Goal: Transaction & Acquisition: Subscribe to service/newsletter

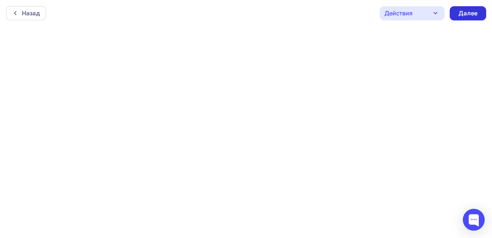
click at [471, 15] on div "Далее" at bounding box center [468, 13] width 19 height 8
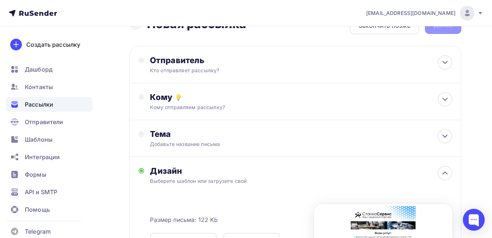
scroll to position [7, 0]
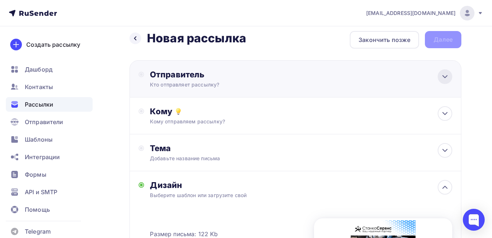
click at [444, 76] on icon at bounding box center [445, 76] width 9 height 9
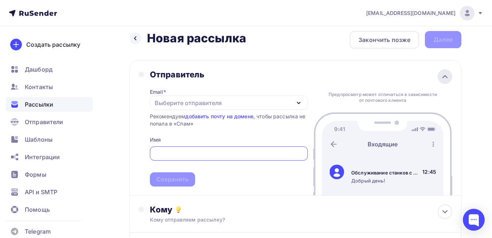
scroll to position [0, 0]
click at [444, 76] on icon at bounding box center [445, 76] width 9 height 9
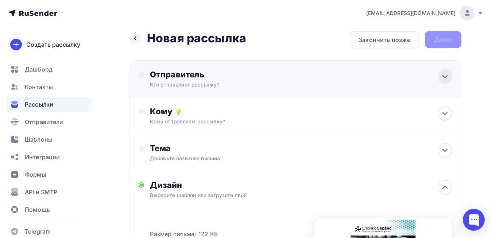
click at [444, 76] on icon at bounding box center [445, 76] width 9 height 9
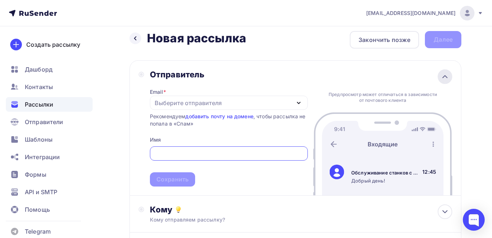
click at [444, 76] on icon at bounding box center [445, 76] width 9 height 9
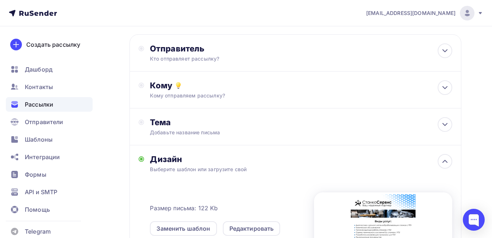
scroll to position [31, 0]
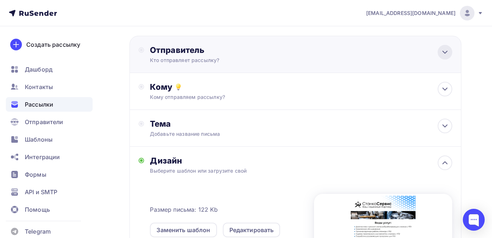
click at [440, 53] on div at bounding box center [445, 52] width 15 height 15
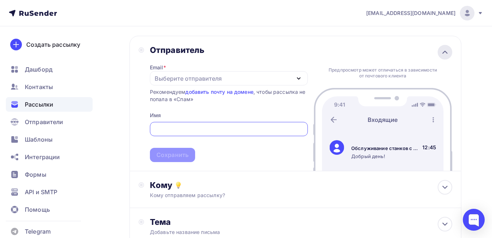
scroll to position [0, 0]
click at [440, 53] on div at bounding box center [445, 52] width 15 height 15
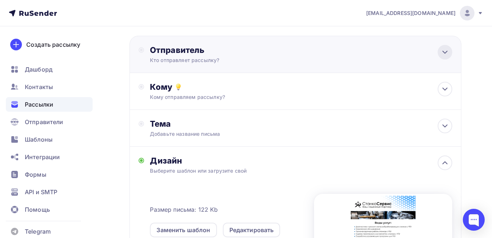
click at [440, 53] on div at bounding box center [445, 52] width 15 height 15
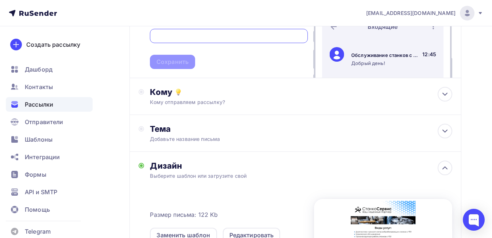
scroll to position [123, 0]
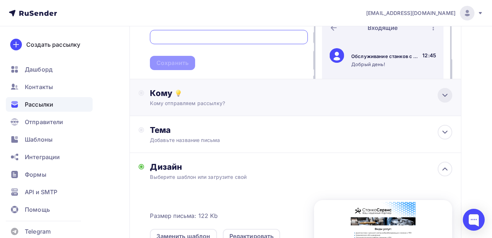
click at [449, 92] on icon at bounding box center [445, 95] width 9 height 9
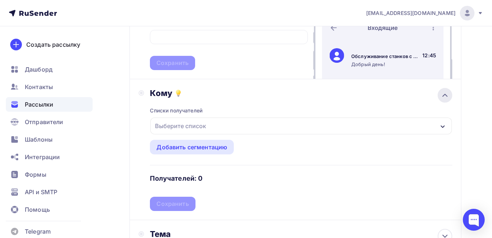
click at [445, 93] on icon at bounding box center [445, 95] width 9 height 9
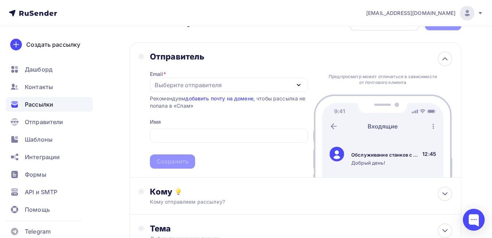
scroll to position [23, 0]
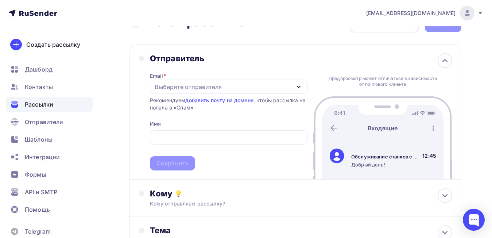
click at [247, 88] on div "Выберите отправителя" at bounding box center [229, 87] width 158 height 14
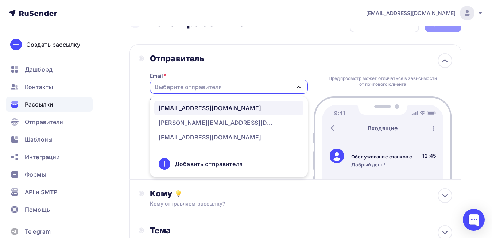
click at [227, 110] on div "[EMAIL_ADDRESS][DOMAIN_NAME]" at bounding box center [210, 108] width 103 height 9
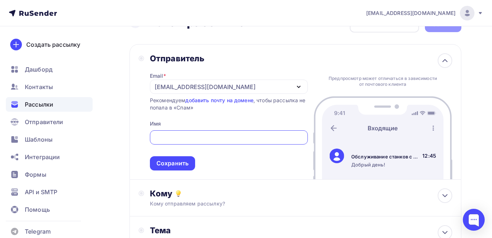
click at [198, 138] on input "text" at bounding box center [229, 137] width 150 height 9
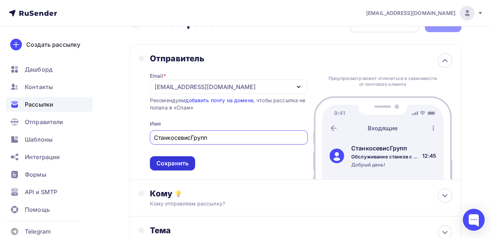
click at [176, 166] on div "Сохранить" at bounding box center [173, 163] width 32 height 8
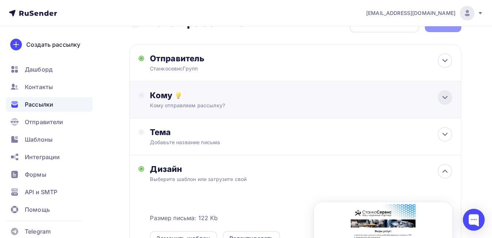
click at [441, 98] on div at bounding box center [445, 97] width 15 height 15
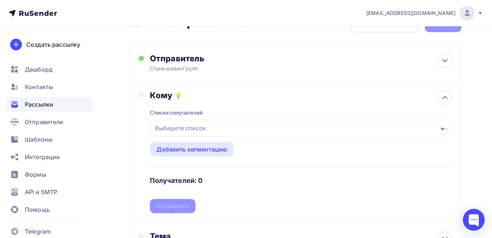
click at [245, 127] on div "Выберите список" at bounding box center [301, 128] width 302 height 17
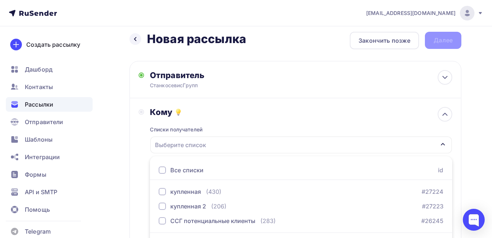
scroll to position [7, 0]
click at [176, 86] on div "СтанкосевисГрупп" at bounding box center [221, 84] width 142 height 7
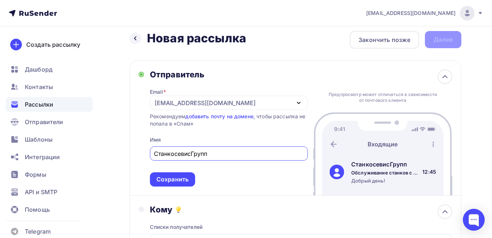
scroll to position [0, 0]
click at [172, 178] on div "Сохранить" at bounding box center [173, 179] width 32 height 8
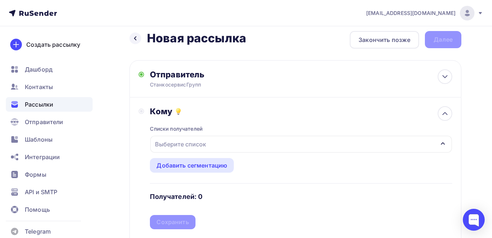
click at [415, 142] on div "Выберите список" at bounding box center [301, 144] width 302 height 17
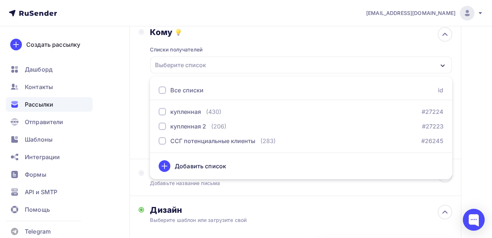
scroll to position [87, 0]
click at [482, 119] on div "Назад Новая рассылка Новая рассылка Закончить позже Далее Отправитель Станкосер…" at bounding box center [246, 189] width 492 height 501
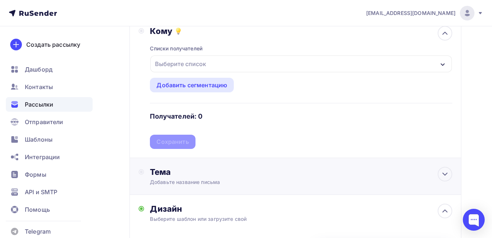
click at [288, 186] on div "Тема Добавьте название письма" at bounding box center [296, 176] width 332 height 37
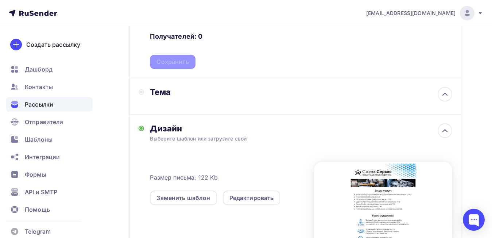
scroll to position [173, 0]
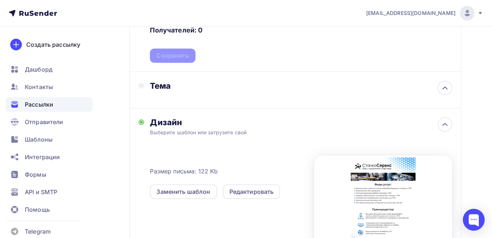
click at [232, 133] on div "Выберите шаблон или загрузите свой" at bounding box center [286, 132] width 272 height 7
click at [320, 93] on div "Тема" at bounding box center [296, 90] width 332 height 36
drag, startPoint x: 462, startPoint y: 88, endPoint x: 446, endPoint y: 85, distance: 16.3
click at [451, 86] on div "Назад Новая рассылка Новая рассылка Закончить позже Далее Отправитель Станкосер…" at bounding box center [246, 103] width 492 height 501
click at [442, 85] on icon at bounding box center [445, 88] width 9 height 9
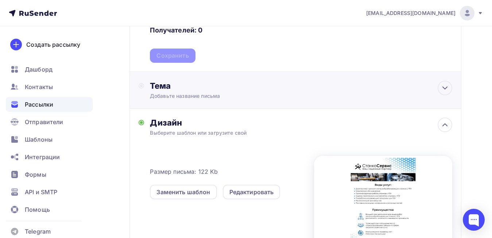
click at [236, 99] on div "Добавьте название письма" at bounding box center [215, 95] width 130 height 7
click at [235, 99] on div "Тема" at bounding box center [296, 90] width 332 height 36
click at [442, 90] on icon at bounding box center [445, 88] width 9 height 9
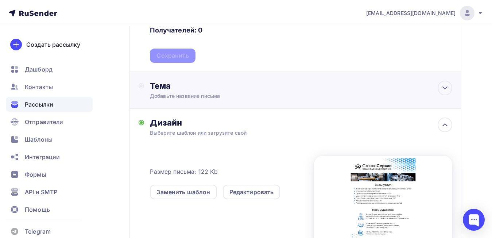
click at [371, 97] on div "Тема Добавьте название письма" at bounding box center [296, 90] width 332 height 37
click at [371, 97] on div "Тема" at bounding box center [296, 90] width 332 height 36
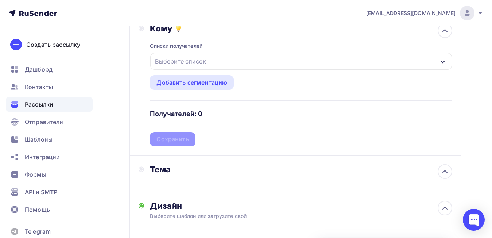
scroll to position [87, 0]
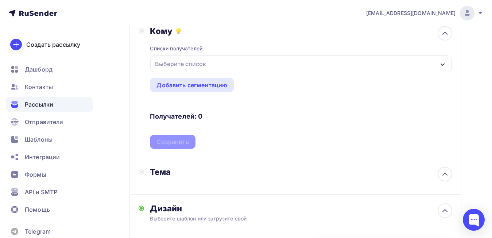
click at [379, 136] on div "Списки получателей Выберите список Все списки id купленная (430) #27224 купленн…" at bounding box center [301, 92] width 302 height 113
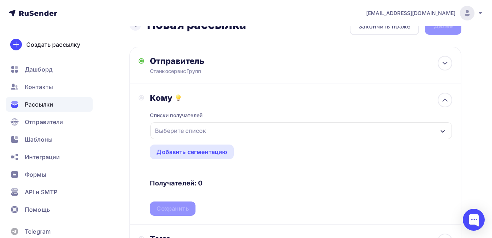
scroll to position [20, 0]
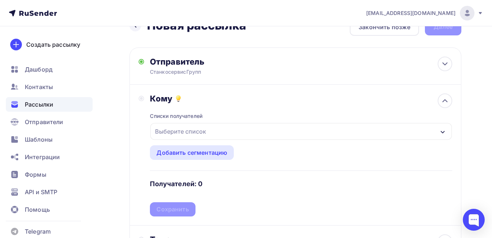
click at [194, 130] on div "Выберите список" at bounding box center [180, 131] width 57 height 13
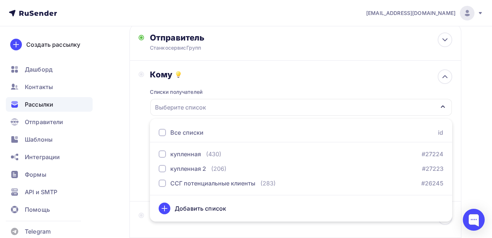
scroll to position [45, 0]
click at [164, 130] on div at bounding box center [162, 131] width 7 height 7
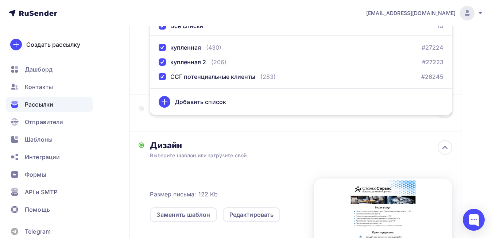
scroll to position [154, 0]
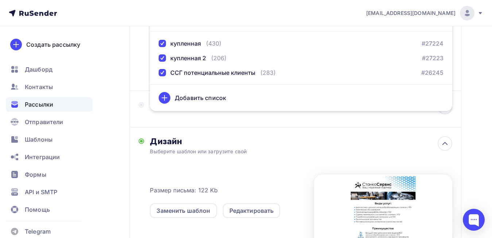
click at [469, 112] on div "Назад Новая рассылка Новая рассылка Закончить позже Далее Отправитель Станкосер…" at bounding box center [246, 122] width 492 height 501
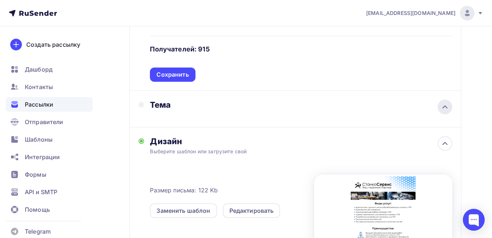
drag, startPoint x: 469, startPoint y: 112, endPoint x: 447, endPoint y: 108, distance: 21.9
click at [447, 108] on div "Назад Новая рассылка Новая рассылка Закончить позже Далее Отправитель Станкосер…" at bounding box center [246, 122] width 492 height 501
click at [447, 108] on icon at bounding box center [445, 107] width 4 height 2
click at [250, 119] on div "Тема Добавьте название письма" at bounding box center [296, 109] width 332 height 37
click at [250, 119] on div "Тема" at bounding box center [296, 109] width 332 height 36
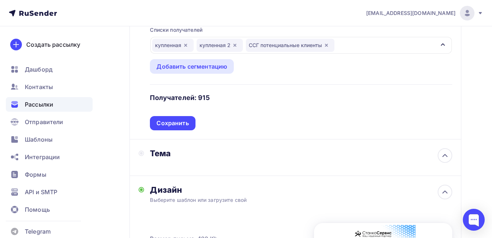
scroll to position [110, 0]
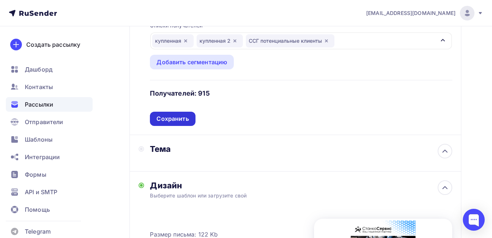
click at [169, 119] on div "Сохранить" at bounding box center [173, 119] width 32 height 8
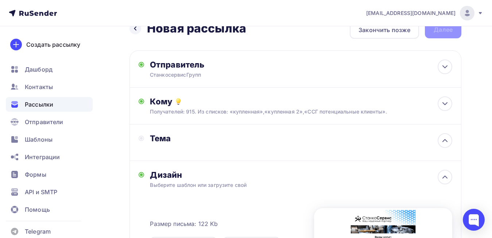
scroll to position [13, 0]
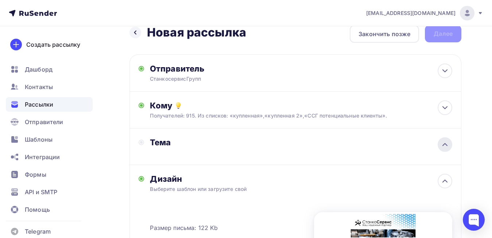
click at [447, 146] on icon at bounding box center [445, 144] width 9 height 9
click at [290, 155] on div "Добавьте название письма" at bounding box center [222, 151] width 144 height 9
click at [290, 155] on div "Тема" at bounding box center [216, 146] width 155 height 19
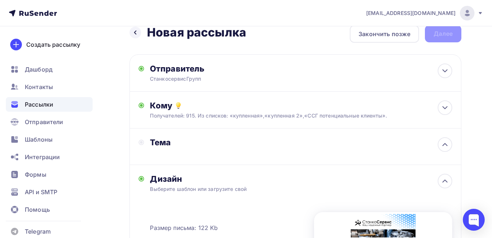
click at [293, 147] on div "Тема" at bounding box center [222, 142] width 144 height 10
click at [491, 115] on div "Назад Новая рассылка Новая рассылка Закончить позже Далее Отправитель Станкосер…" at bounding box center [246, 211] width 492 height 397
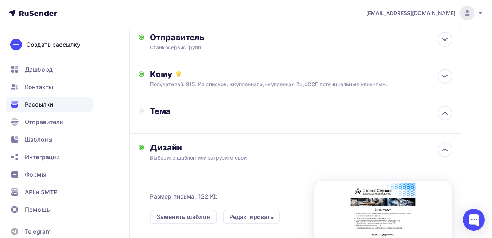
scroll to position [45, 0]
click at [184, 115] on div "Тема" at bounding box center [222, 110] width 144 height 10
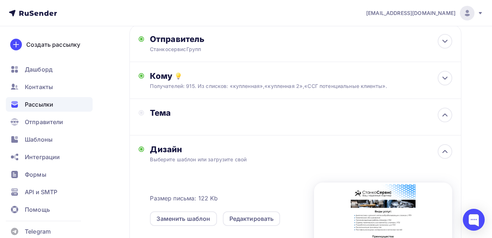
scroll to position [42, 0]
click at [157, 128] on div "Тема" at bounding box center [296, 118] width 332 height 36
click at [168, 125] on div "Тема" at bounding box center [216, 117] width 155 height 19
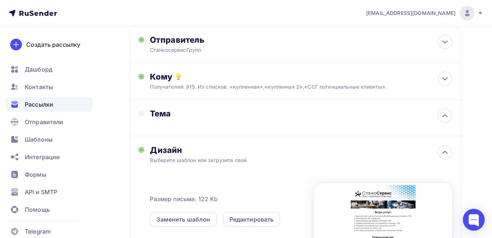
click at [205, 125] on div "Тема" at bounding box center [216, 117] width 155 height 19
click at [444, 117] on icon at bounding box center [445, 115] width 9 height 9
drag, startPoint x: 444, startPoint y: 117, endPoint x: 247, endPoint y: 124, distance: 196.8
click at [247, 124] on div "Тема Добавьте название письма" at bounding box center [296, 118] width 332 height 37
click at [220, 122] on div "Тема" at bounding box center [216, 117] width 155 height 19
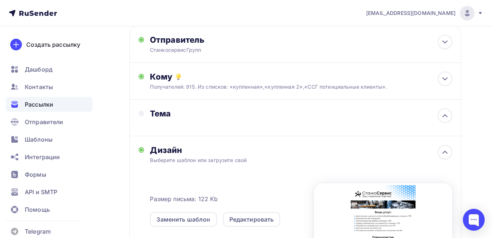
click at [220, 122] on div "Тема" at bounding box center [216, 117] width 155 height 19
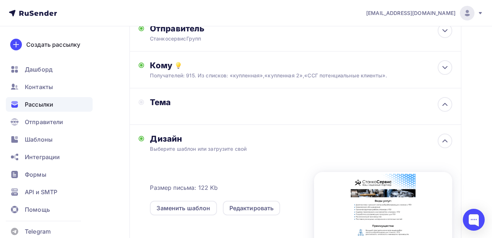
scroll to position [0, 0]
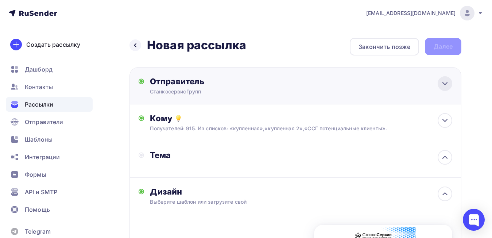
click at [445, 87] on icon at bounding box center [445, 83] width 9 height 9
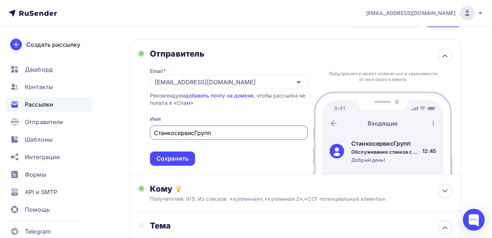
scroll to position [46, 0]
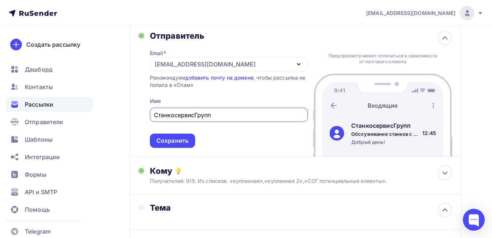
click at [254, 113] on input "СтанкосервисГрупп" at bounding box center [229, 115] width 150 height 9
click at [177, 115] on input "СтанкосервисГрупп" at bounding box center [229, 115] width 150 height 9
type input "СтанкоСервисГрупп"
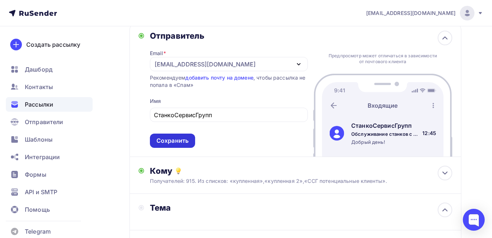
click at [164, 137] on div "Сохранить" at bounding box center [173, 140] width 32 height 8
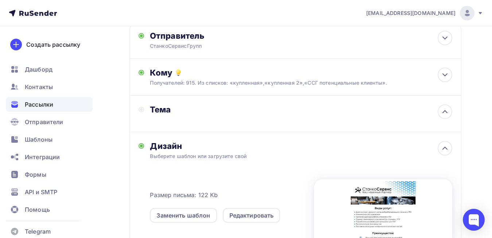
click at [249, 102] on div "Тема" at bounding box center [296, 114] width 332 height 36
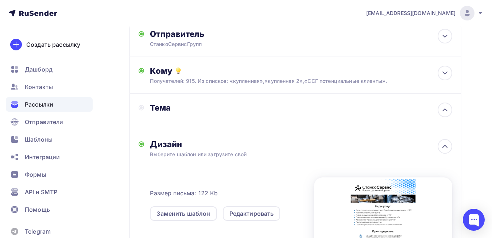
scroll to position [43, 0]
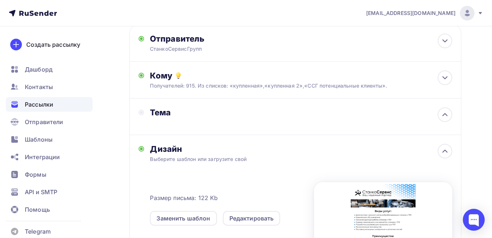
click at [312, 121] on div "Тема" at bounding box center [296, 117] width 332 height 36
click at [447, 117] on icon at bounding box center [445, 114] width 9 height 9
click at [271, 116] on div "Тема" at bounding box center [222, 112] width 144 height 10
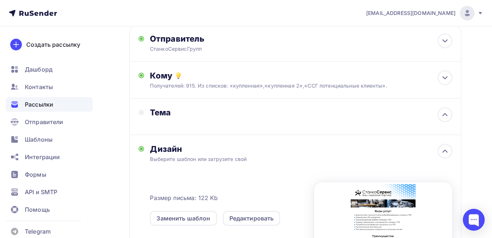
click at [271, 116] on div "Тема" at bounding box center [222, 112] width 144 height 10
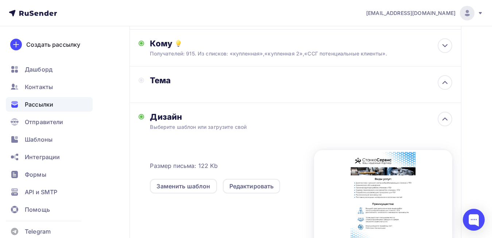
scroll to position [185, 0]
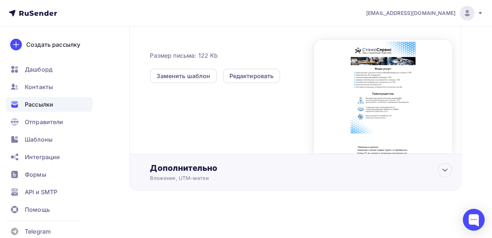
click at [214, 184] on div "Дополнительно Вложения, UTM–метки Вложения Добавить файл Максимальный суммарный…" at bounding box center [296, 172] width 332 height 37
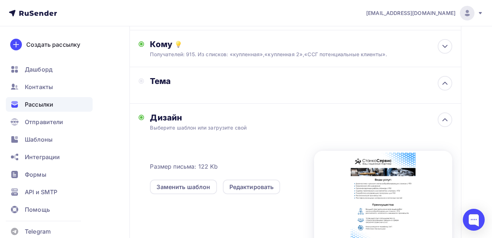
scroll to position [65, 0]
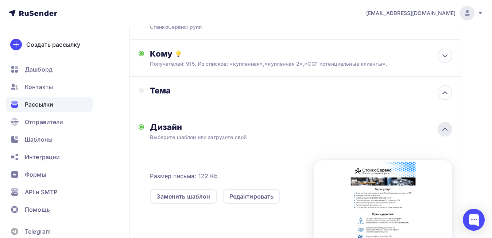
click at [443, 130] on icon at bounding box center [445, 129] width 4 height 2
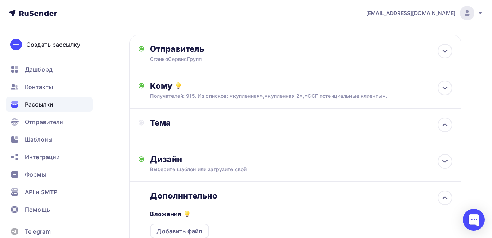
scroll to position [23, 0]
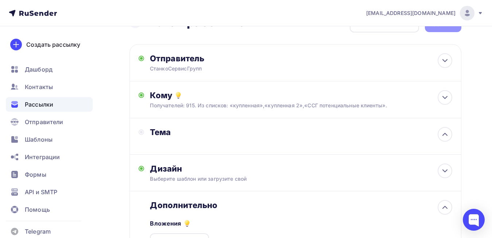
click at [405, 134] on div "Тема" at bounding box center [296, 136] width 332 height 36
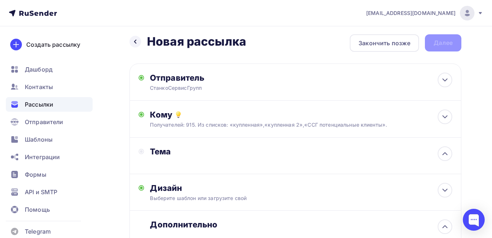
scroll to position [0, 0]
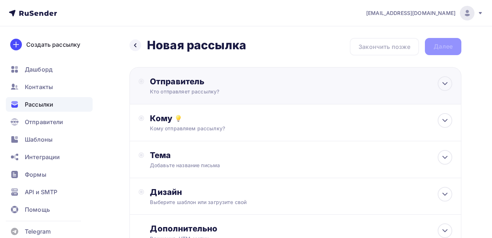
click at [215, 91] on div "Кто отправляет рассылку?" at bounding box center [221, 91] width 142 height 7
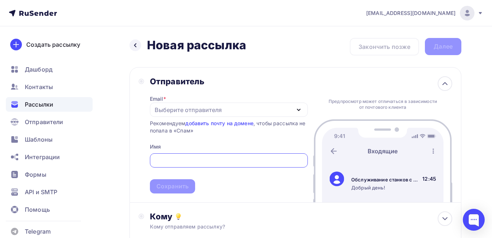
click at [212, 114] on div "Выберите отправителя" at bounding box center [229, 110] width 158 height 14
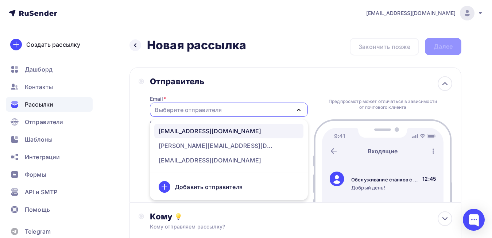
click at [202, 130] on div "[EMAIL_ADDRESS][DOMAIN_NAME]" at bounding box center [210, 131] width 103 height 9
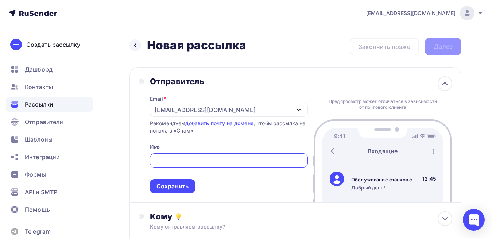
click at [199, 163] on input "text" at bounding box center [229, 160] width 150 height 9
type input "СтанкоСервисГрпп"
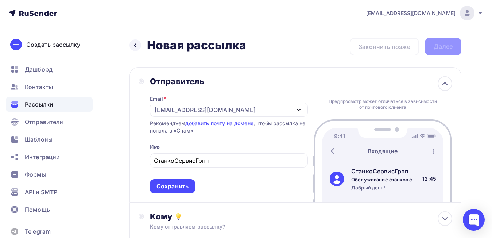
click at [169, 198] on div "Отправитель Email * [EMAIL_ADDRESS][DOMAIN_NAME] [EMAIL_ADDRESS][DOMAIN_NAME] […" at bounding box center [296, 134] width 332 height 135
click at [178, 183] on div "Сохранить" at bounding box center [173, 186] width 32 height 8
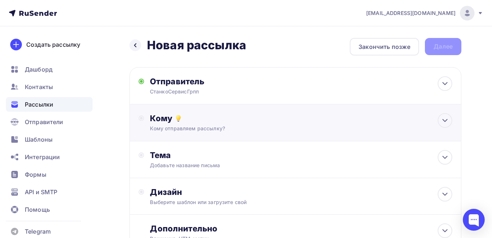
click at [247, 127] on div "Кому отправляем рассылку?" at bounding box center [286, 128] width 272 height 7
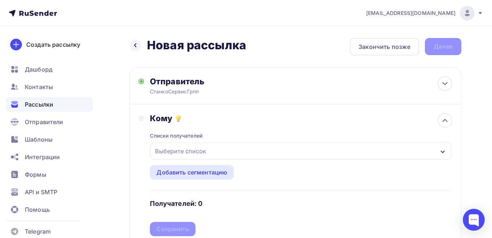
click at [196, 153] on div "Выберите список" at bounding box center [180, 150] width 57 height 13
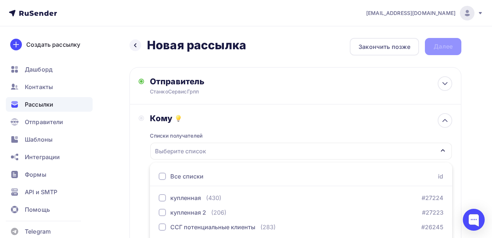
scroll to position [27, 0]
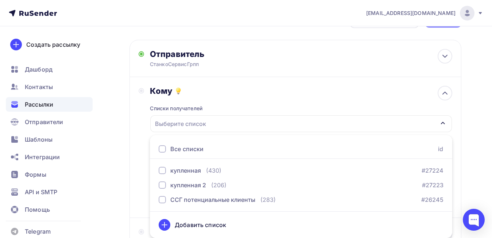
click at [162, 150] on div at bounding box center [162, 148] width 7 height 7
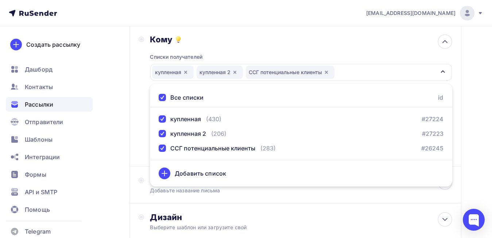
scroll to position [81, 0]
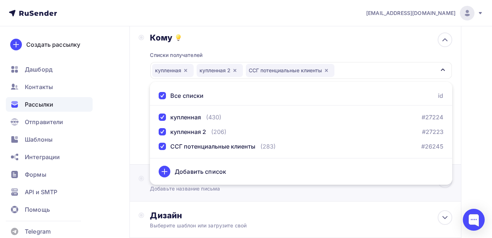
click at [332, 193] on div "Тема Добавьте название письма" at bounding box center [296, 183] width 332 height 37
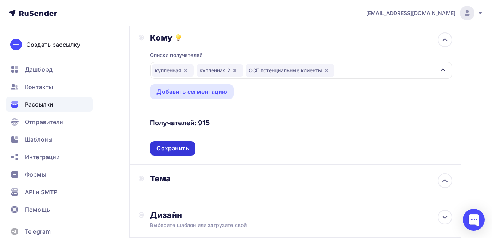
click at [174, 144] on div "Сохранить" at bounding box center [173, 148] width 32 height 8
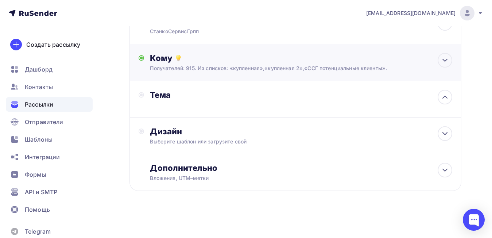
scroll to position [60, 0]
click at [228, 104] on div "Тема" at bounding box center [216, 99] width 155 height 19
click at [251, 102] on div "Тема" at bounding box center [216, 99] width 155 height 19
click at [252, 102] on div "Тема" at bounding box center [216, 99] width 155 height 19
click at [214, 139] on div "Выберите шаблон или загрузите свой" at bounding box center [286, 141] width 272 height 7
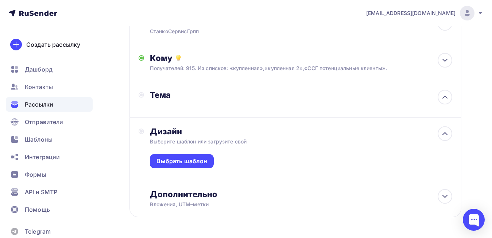
scroll to position [81, 0]
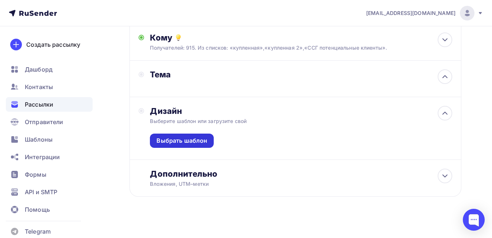
click at [186, 146] on div "Выбрать шаблон" at bounding box center [182, 141] width 64 height 14
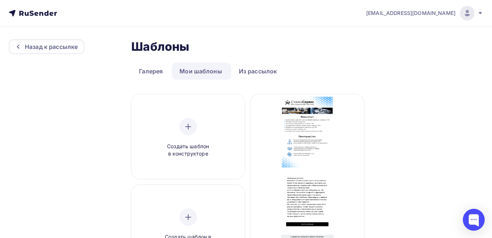
scroll to position [54, 0]
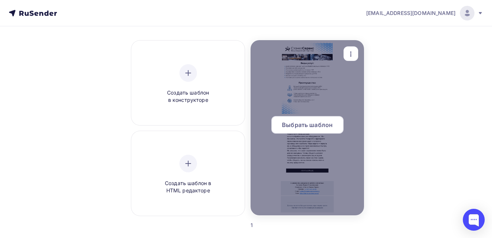
click at [318, 104] on div at bounding box center [307, 127] width 113 height 175
click at [308, 123] on span "Выбрать шаблон" at bounding box center [307, 124] width 51 height 9
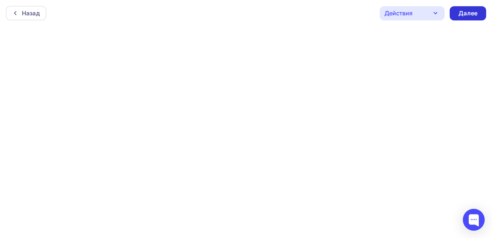
click at [462, 10] on div "Далее" at bounding box center [468, 13] width 19 height 8
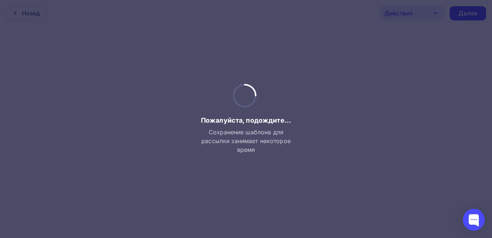
click at [461, 11] on div at bounding box center [246, 119] width 492 height 238
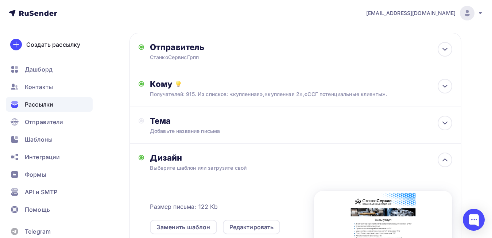
scroll to position [33, 0]
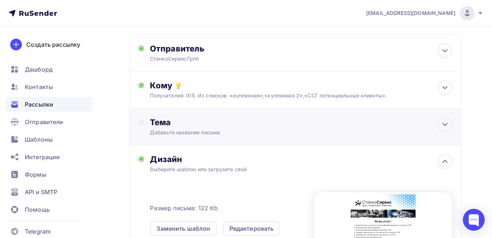
click at [249, 127] on div "Добавьте название письма" at bounding box center [222, 131] width 144 height 9
click at [249, 127] on div "Тема" at bounding box center [216, 126] width 155 height 19
click at [151, 139] on div "Тема" at bounding box center [296, 126] width 332 height 36
drag, startPoint x: 151, startPoint y: 139, endPoint x: 157, endPoint y: 136, distance: 6.9
click at [157, 136] on div "Тема" at bounding box center [296, 126] width 332 height 36
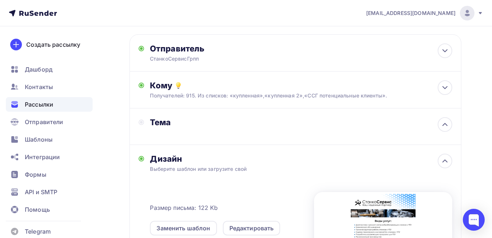
click at [158, 136] on div "Тема" at bounding box center [296, 126] width 332 height 36
drag, startPoint x: 158, startPoint y: 136, endPoint x: 253, endPoint y: 132, distance: 95.3
click at [253, 132] on div "Тема" at bounding box center [296, 126] width 332 height 36
click at [447, 125] on icon at bounding box center [445, 124] width 4 height 2
click at [447, 125] on icon at bounding box center [445, 124] width 9 height 9
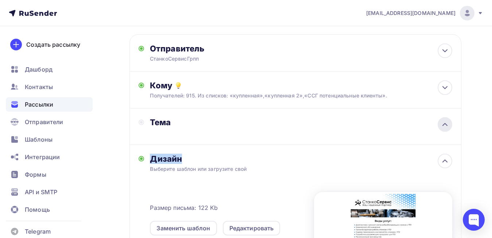
click at [447, 125] on icon at bounding box center [445, 124] width 4 height 2
click at [208, 130] on div "Добавьте название письма" at bounding box center [215, 132] width 130 height 7
click at [208, 130] on div "Тема" at bounding box center [216, 126] width 155 height 19
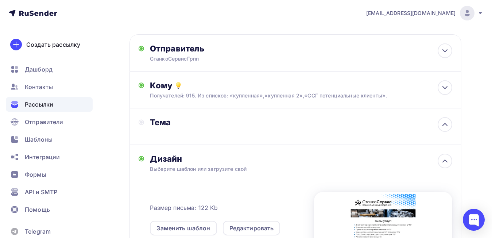
click at [208, 130] on div "Тема" at bounding box center [216, 126] width 155 height 19
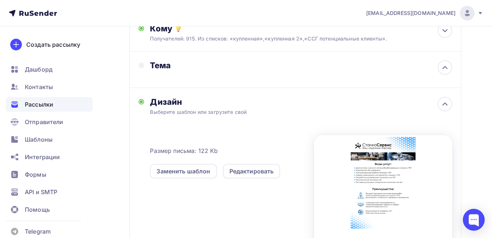
scroll to position [44, 0]
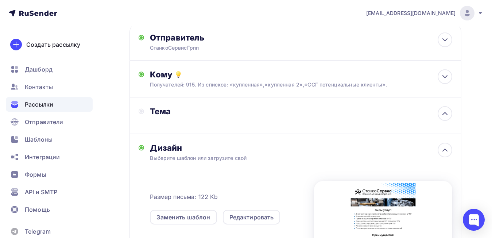
click at [364, 122] on div "Тема" at bounding box center [296, 115] width 332 height 36
click at [304, 111] on div "Тема" at bounding box center [296, 115] width 332 height 36
click at [442, 77] on icon at bounding box center [445, 76] width 9 height 9
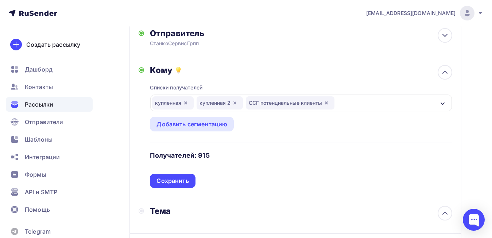
scroll to position [49, 0]
click at [166, 174] on div "Сохранить" at bounding box center [172, 180] width 45 height 14
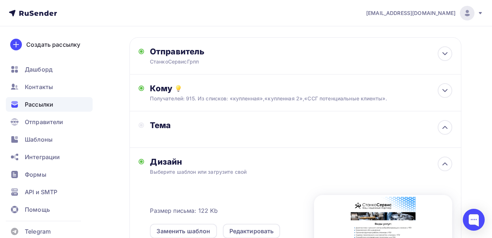
scroll to position [0, 0]
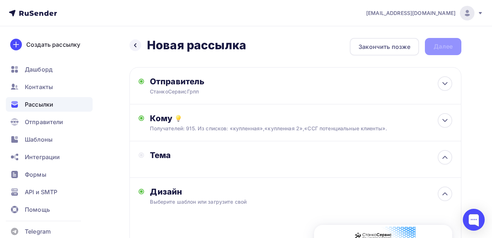
click at [34, 13] on icon at bounding box center [33, 13] width 48 height 9
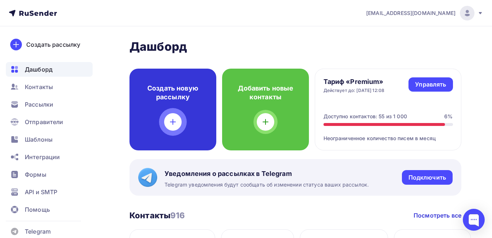
click at [175, 117] on div at bounding box center [173, 122] width 18 height 18
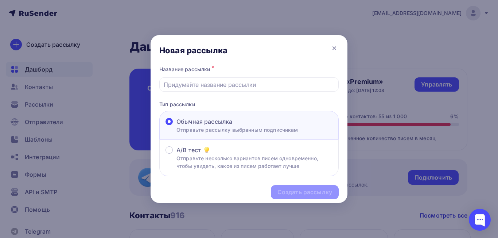
click at [249, 125] on div "Обычная рассылка" at bounding box center [238, 121] width 122 height 9
click at [177, 126] on input "Обычная рассылка Отправьте рассылку выбранным подписчикам" at bounding box center [177, 126] width 0 height 0
click at [249, 125] on div "Обычная рассылка" at bounding box center [238, 121] width 122 height 9
click at [177, 126] on input "Обычная рассылка Отправьте рассылку выбранным подписчикам" at bounding box center [177, 126] width 0 height 0
click at [228, 86] on input "text" at bounding box center [249, 84] width 171 height 9
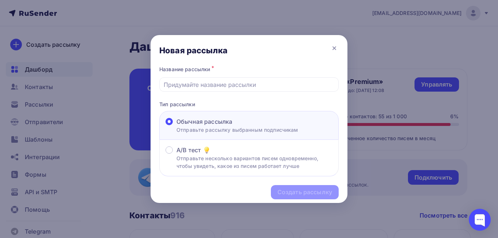
click at [176, 130] on label "Обычная рассылка Отправьте рассылку выбранным подписчикам" at bounding box center [232, 125] width 133 height 16
click at [177, 126] on input "Обычная рассылка Отправьте рассылку выбранным подписчикам" at bounding box center [177, 126] width 0 height 0
click at [219, 88] on input "text" at bounding box center [249, 84] width 171 height 9
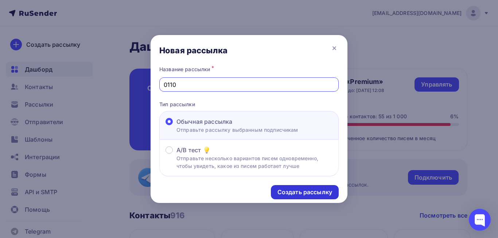
type input "0110"
click at [292, 188] on div "Создать рассылку" at bounding box center [305, 192] width 68 height 14
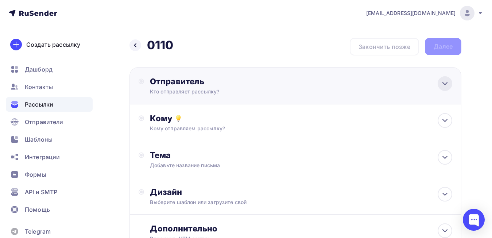
click at [447, 85] on icon at bounding box center [445, 83] width 9 height 9
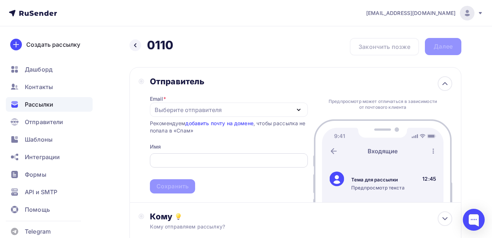
click at [191, 155] on div at bounding box center [229, 160] width 158 height 14
click at [191, 159] on input "text" at bounding box center [229, 160] width 150 height 9
click at [235, 109] on div "Выберите отправителя" at bounding box center [229, 110] width 158 height 14
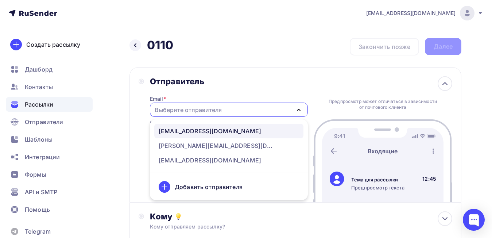
click at [208, 132] on div "[EMAIL_ADDRESS][DOMAIN_NAME]" at bounding box center [210, 131] width 103 height 9
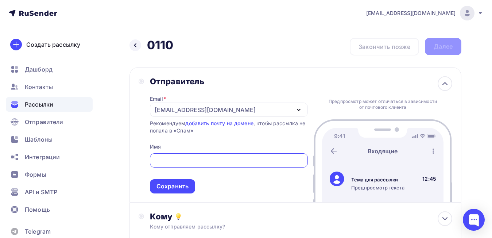
click at [191, 160] on input "text" at bounding box center [229, 160] width 150 height 9
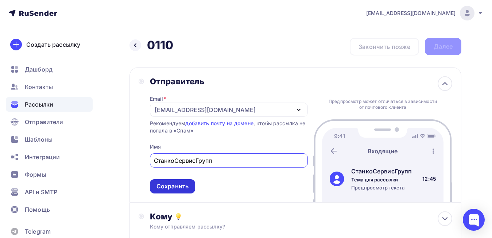
type input "СтанкоСервисГрупп"
click at [183, 189] on div "Сохранить" at bounding box center [173, 186] width 32 height 8
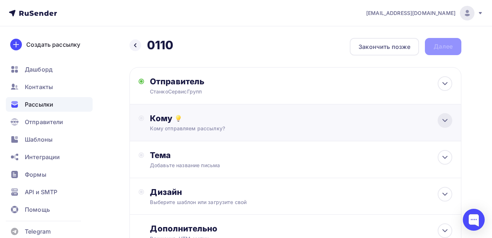
click at [444, 123] on icon at bounding box center [445, 120] width 9 height 9
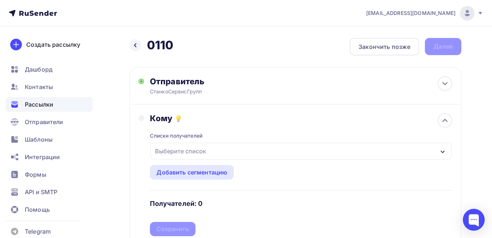
click at [192, 154] on div "Выберите список" at bounding box center [180, 150] width 57 height 13
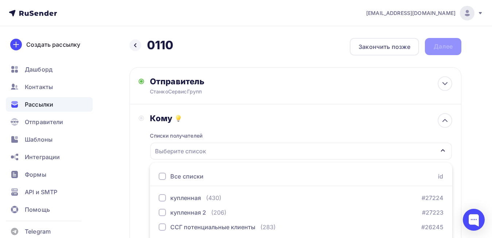
scroll to position [27, 0]
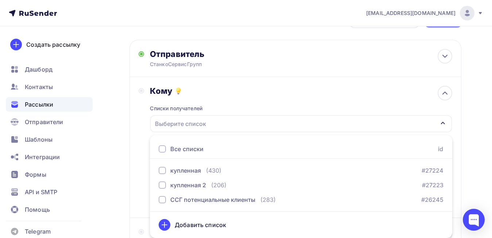
click at [164, 148] on div at bounding box center [162, 148] width 7 height 7
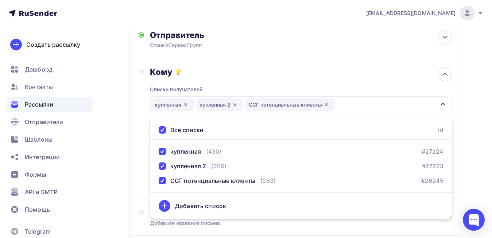
scroll to position [47, 0]
click at [417, 112] on div "купленная купленная 2 ССГ потенциальные клиенты" at bounding box center [301, 104] width 302 height 17
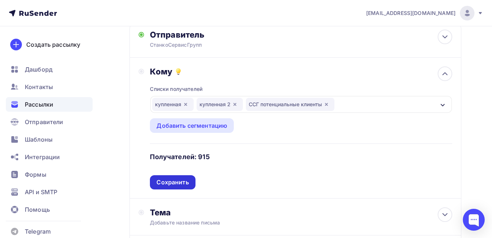
click at [166, 181] on div "Сохранить" at bounding box center [173, 182] width 32 height 8
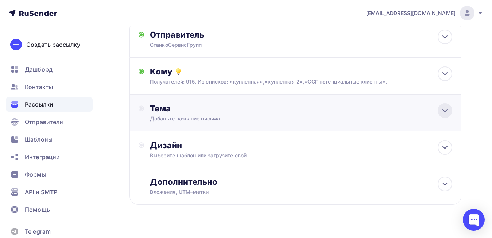
click at [440, 111] on div at bounding box center [445, 110] width 15 height 15
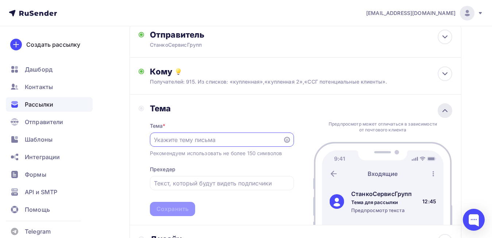
scroll to position [0, 0]
click at [234, 140] on input "text" at bounding box center [216, 139] width 125 height 9
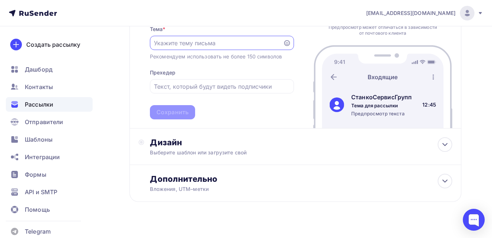
scroll to position [147, 0]
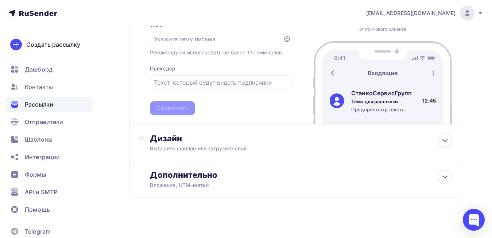
drag, startPoint x: 491, startPoint y: 113, endPoint x: 493, endPoint y: 94, distance: 19.1
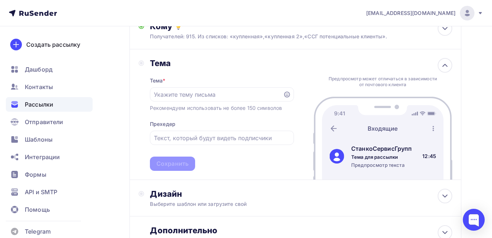
scroll to position [91, 0]
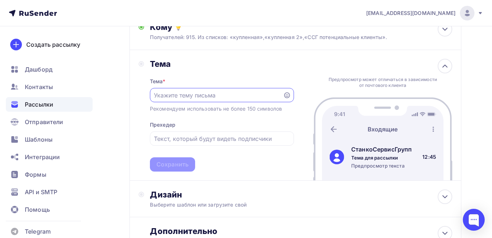
click at [221, 95] on input "text" at bounding box center [216, 95] width 125 height 9
type input "Обслуживани"
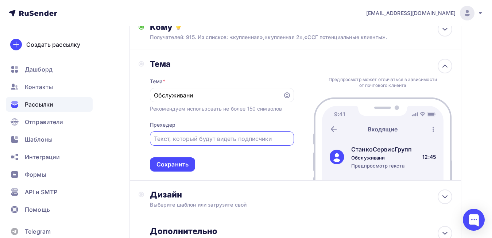
click at [189, 142] on input "text" at bounding box center [222, 138] width 136 height 9
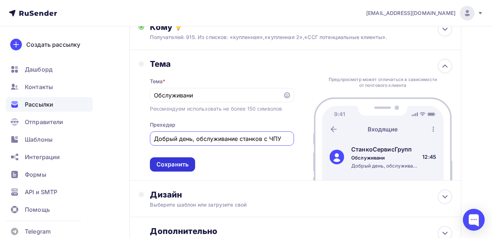
type input "Добрый день, обслуживание станков с ЧПУ"
click at [184, 163] on div "Сохранить" at bounding box center [173, 164] width 32 height 8
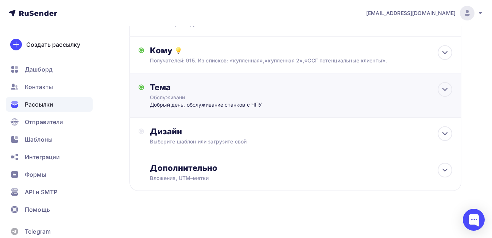
scroll to position [68, 0]
click at [448, 131] on icon at bounding box center [445, 133] width 9 height 9
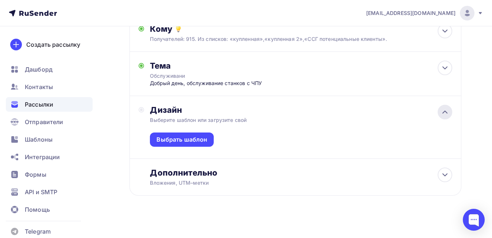
scroll to position [91, 0]
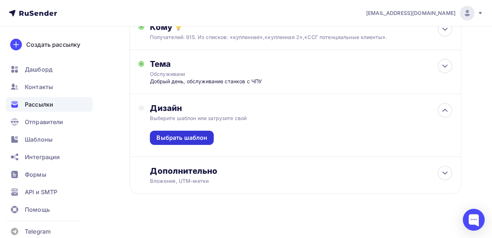
click at [180, 138] on div "Выбрать шаблон" at bounding box center [182, 138] width 51 height 8
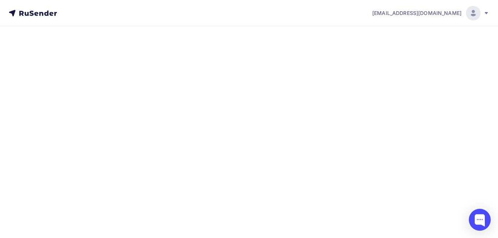
click at [180, 138] on div "Шаблоны Шаблоны Галерея Мои шаблоны Из рассылок Нет своих шаблонов После того к…" at bounding box center [310, 123] width 358 height 169
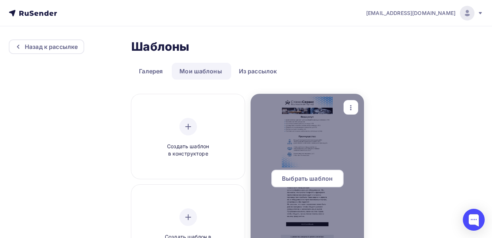
click at [303, 176] on span "Выбрать шаблон" at bounding box center [307, 178] width 51 height 9
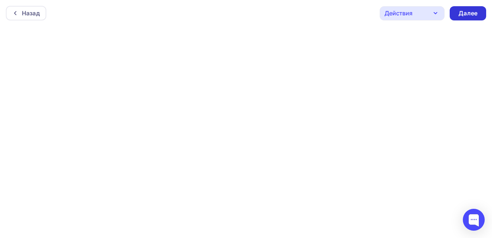
click at [475, 15] on div "Далее" at bounding box center [468, 13] width 19 height 8
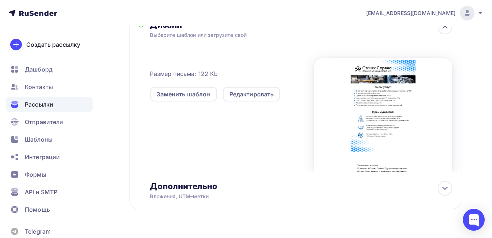
scroll to position [193, 0]
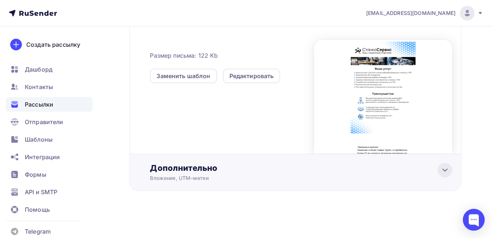
click at [439, 170] on div at bounding box center [445, 170] width 15 height 15
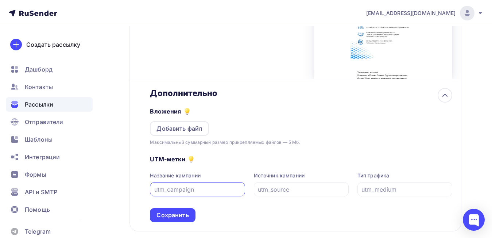
scroll to position [272, 0]
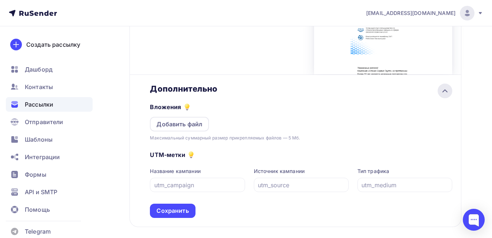
click at [444, 89] on icon at bounding box center [445, 90] width 9 height 9
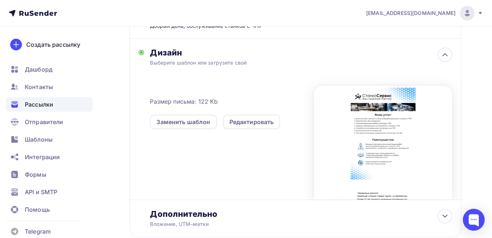
scroll to position [0, 0]
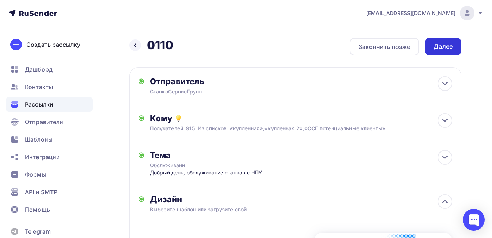
click at [443, 45] on div "Далее" at bounding box center [443, 46] width 19 height 8
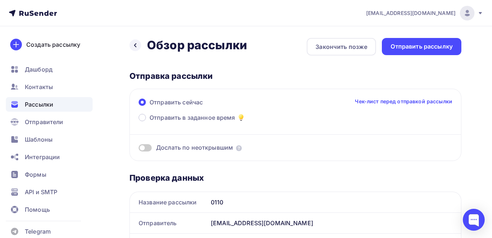
drag, startPoint x: 487, startPoint y: 67, endPoint x: 488, endPoint y: 73, distance: 5.6
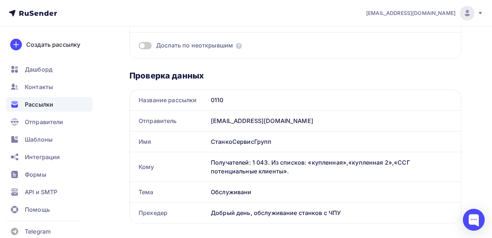
scroll to position [103, 0]
click at [262, 193] on div "Обслуживани" at bounding box center [334, 191] width 253 height 20
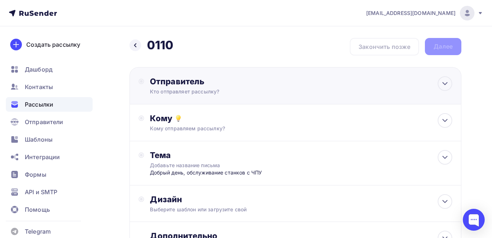
click at [404, 89] on div "Отправитель Кто отправляет рассылку? Email * Выберите отправителя [EMAIL_ADDRES…" at bounding box center [296, 85] width 332 height 37
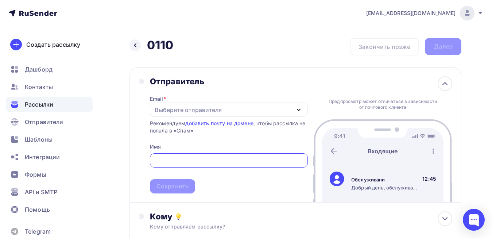
click at [221, 111] on div "Выберите отправителя" at bounding box center [188, 109] width 67 height 9
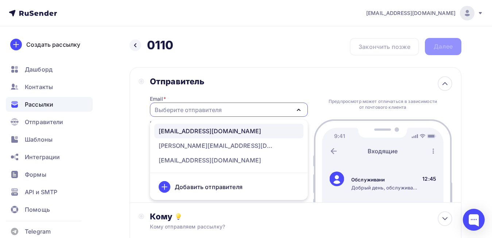
click at [211, 133] on div "[EMAIL_ADDRESS][DOMAIN_NAME]" at bounding box center [210, 131] width 103 height 9
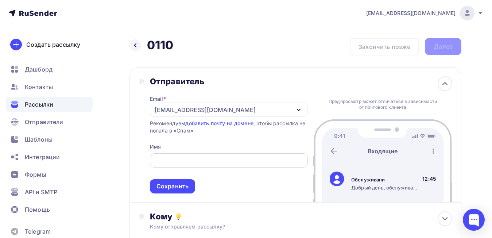
click at [183, 161] on input "text" at bounding box center [229, 160] width 150 height 9
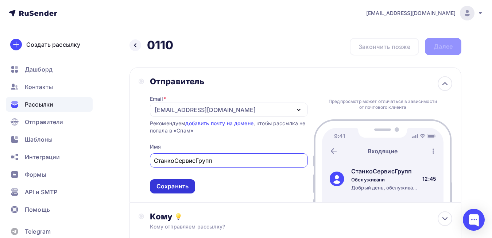
type input "СтанкоСервисГрупп"
click at [179, 185] on div "Сохранить" at bounding box center [173, 186] width 32 height 8
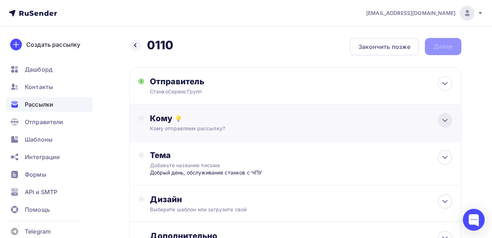
click at [446, 127] on div at bounding box center [445, 120] width 15 height 15
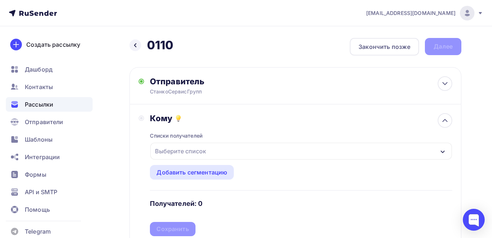
click at [166, 146] on div "Выберите список" at bounding box center [180, 150] width 57 height 13
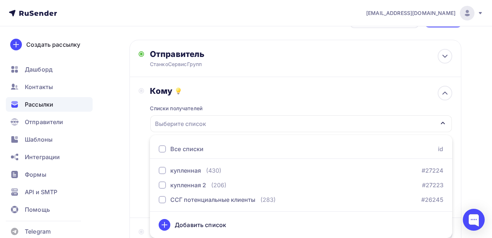
click at [161, 147] on div at bounding box center [162, 148] width 7 height 7
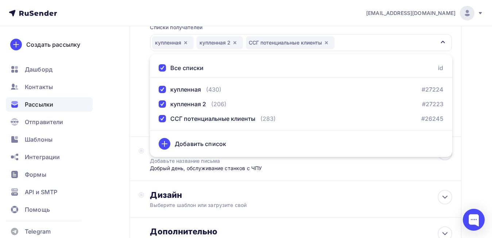
scroll to position [110, 0]
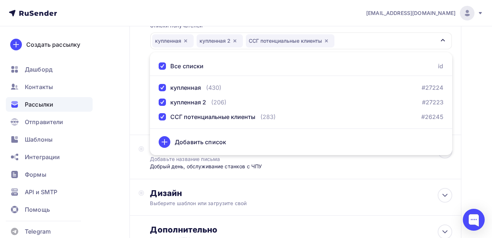
click at [472, 132] on div "Назад 0110 0110 Закончить позже Далее Отправитель СтанкоСервисГрупп Email * [EM…" at bounding box center [246, 107] width 492 height 383
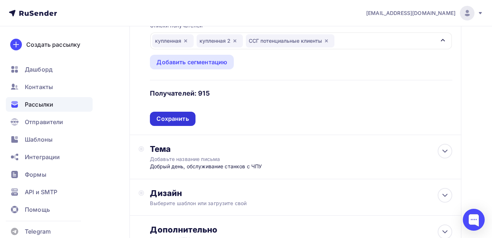
click at [164, 119] on div "Сохранить" at bounding box center [173, 119] width 32 height 8
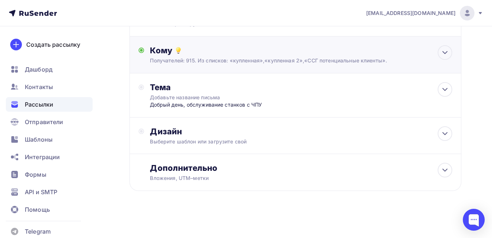
scroll to position [68, 0]
click at [269, 89] on div "Тема" at bounding box center [222, 87] width 144 height 10
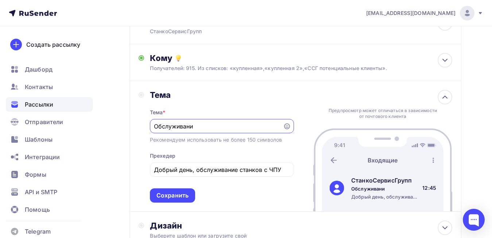
scroll to position [0, 0]
type input "Обслуживание"
click at [181, 196] on div "Сохранить" at bounding box center [173, 195] width 32 height 8
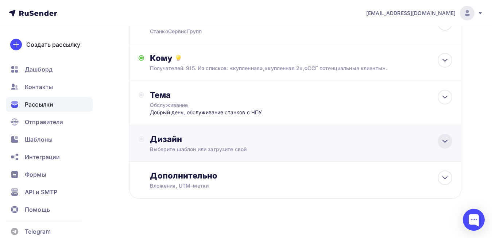
click at [442, 144] on icon at bounding box center [445, 141] width 9 height 9
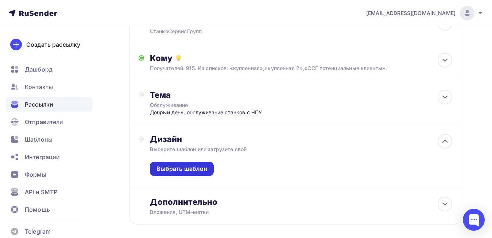
click at [198, 169] on div "Выбрать шаблон" at bounding box center [182, 169] width 51 height 8
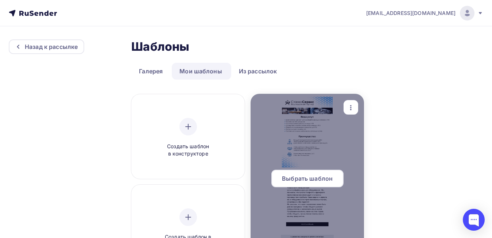
click at [310, 126] on div at bounding box center [307, 181] width 113 height 175
click at [303, 174] on div "Выбрать шаблон" at bounding box center [307, 179] width 72 height 18
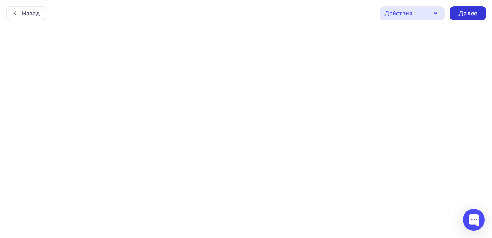
click at [470, 9] on div "Далее" at bounding box center [468, 13] width 19 height 8
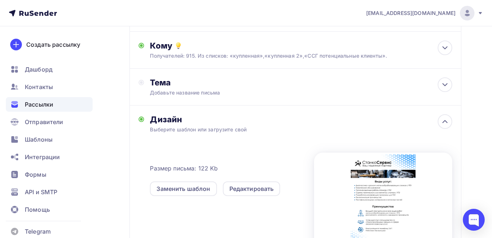
scroll to position [61, 0]
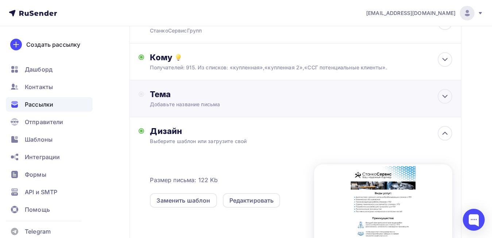
click at [302, 111] on div "Тема Добавьте название письма Тема * Рекомендуем использовать не более 150 симв…" at bounding box center [296, 98] width 332 height 37
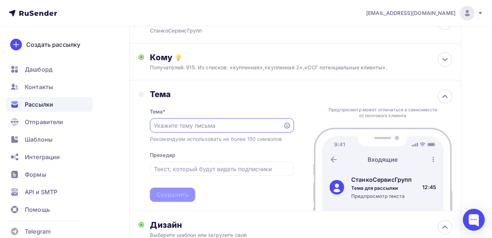
scroll to position [0, 0]
click at [227, 127] on input "text" at bounding box center [216, 125] width 125 height 9
type input "Облуживание"
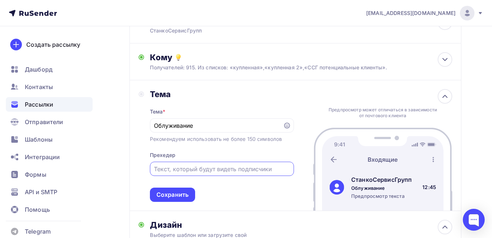
click at [172, 173] on input "text" at bounding box center [222, 169] width 136 height 9
click at [201, 169] on input "Добрый день, ослуживание станков" at bounding box center [222, 169] width 136 height 9
click at [266, 169] on input "Добрый день, осблуживание станков" at bounding box center [222, 169] width 136 height 9
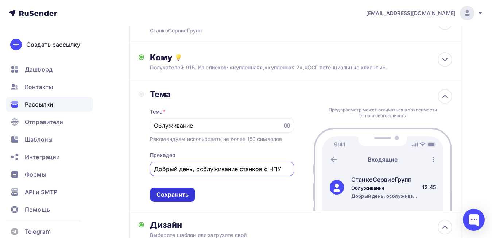
type input "Добрый день, осблуживание станков с ЧПУ"
click at [184, 192] on div "Сохранить" at bounding box center [173, 194] width 32 height 8
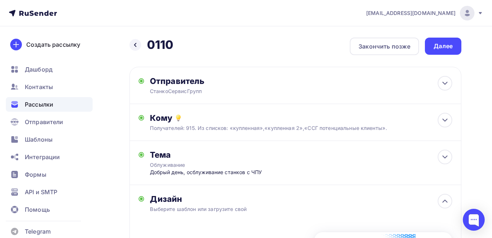
scroll to position [3, 0]
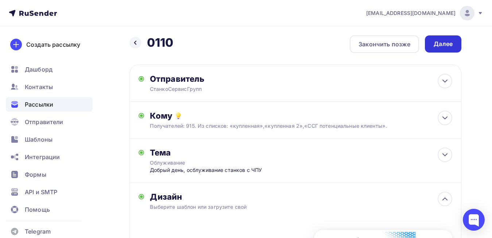
click at [444, 40] on div "Далее" at bounding box center [443, 44] width 19 height 8
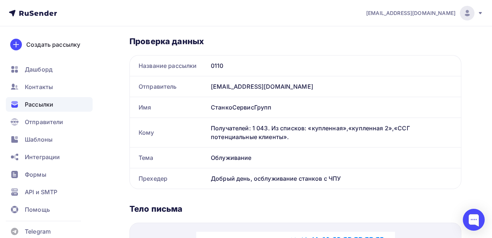
scroll to position [138, 0]
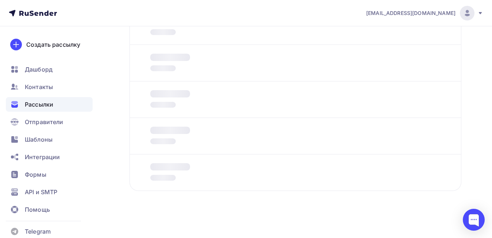
scroll to position [3, 0]
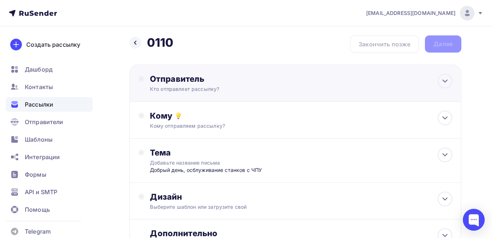
click at [278, 93] on div "Отправитель Кто отправляет рассылку? Email * Выберите отправителя [EMAIL_ADDRES…" at bounding box center [296, 83] width 332 height 37
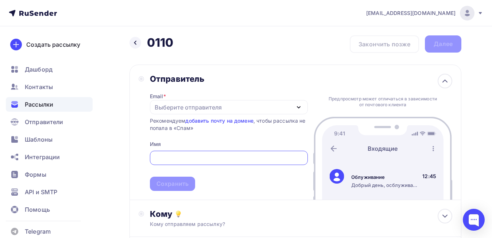
scroll to position [0, 0]
click at [210, 113] on div "Выберите отправителя" at bounding box center [229, 107] width 158 height 14
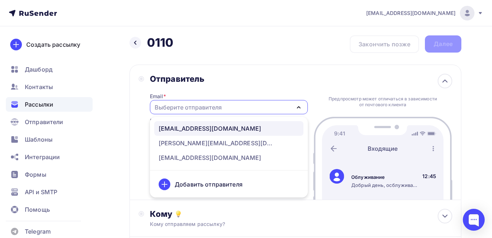
click at [193, 125] on div "[EMAIL_ADDRESS][DOMAIN_NAME]" at bounding box center [210, 128] width 103 height 9
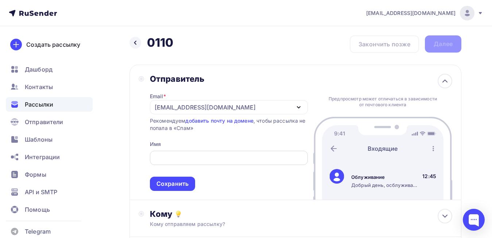
click at [175, 160] on input "text" at bounding box center [229, 158] width 150 height 9
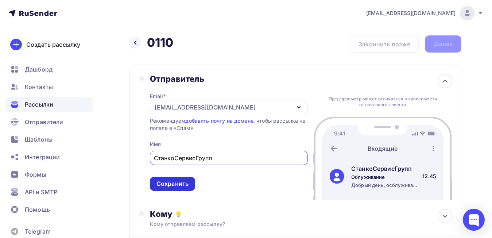
type input "СтанкоСервисГрупп"
click at [175, 180] on div "Сохранить" at bounding box center [173, 183] width 32 height 8
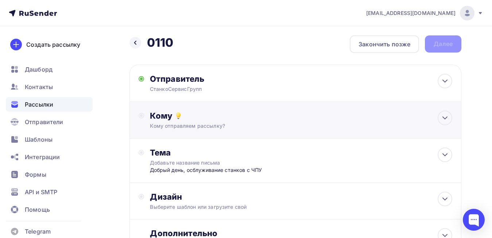
click at [290, 123] on div "Кому отправляем рассылку?" at bounding box center [286, 125] width 272 height 7
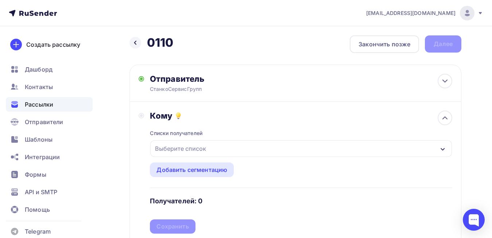
click at [198, 151] on div "Выберите список" at bounding box center [180, 148] width 57 height 13
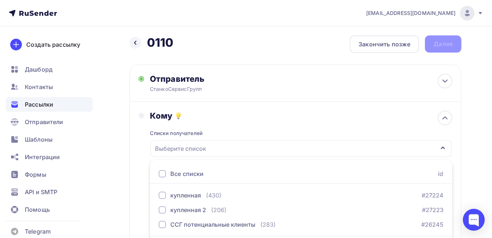
scroll to position [27, 0]
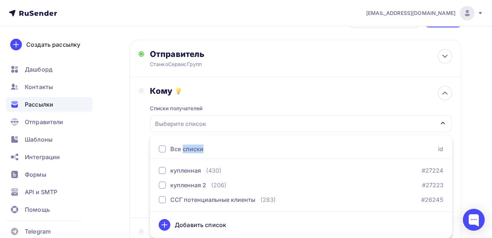
click at [198, 151] on div "Все списки" at bounding box center [186, 148] width 33 height 9
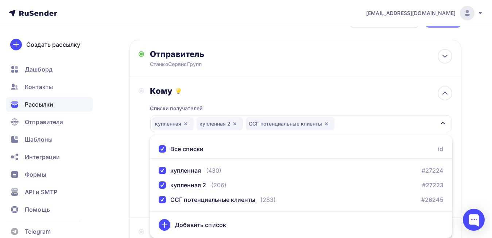
click at [486, 156] on div "Назад 0110 0110 Закончить позже Далее Отправитель СтанкоСервисГрупп Email * [EM…" at bounding box center [246, 190] width 492 height 383
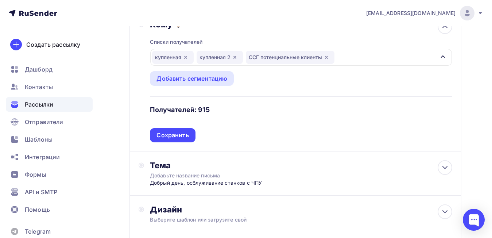
scroll to position [122, 0]
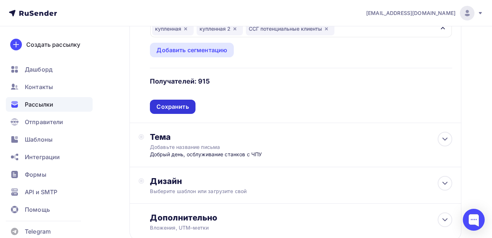
click at [177, 102] on div "Сохранить" at bounding box center [172, 107] width 45 height 14
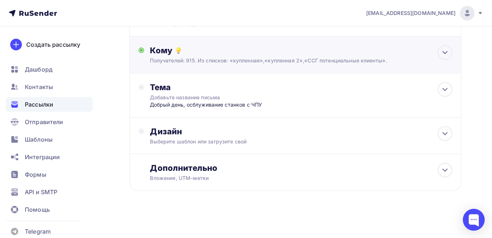
scroll to position [68, 0]
click at [449, 91] on div at bounding box center [445, 89] width 15 height 15
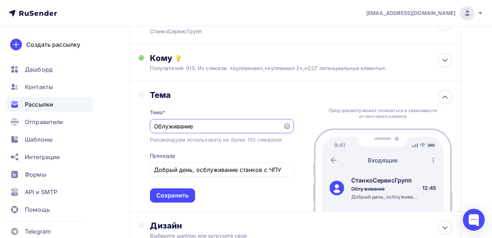
scroll to position [0, 0]
type input "Облуживание станков с ЧПУ"
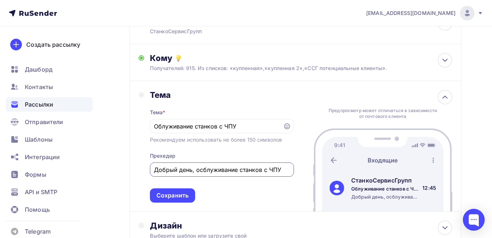
click at [281, 170] on input "Добрый день, осблуживание станков с ЧПУ" at bounding box center [222, 169] width 136 height 9
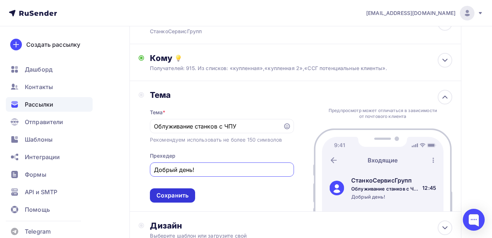
type input "Добрый день!"
click at [181, 194] on div "Сохранить" at bounding box center [173, 195] width 32 height 8
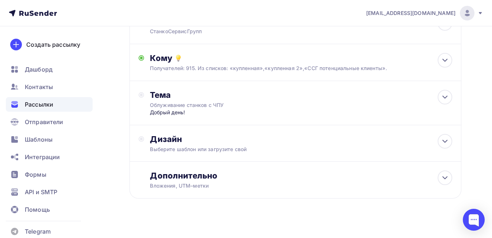
scroll to position [68, 0]
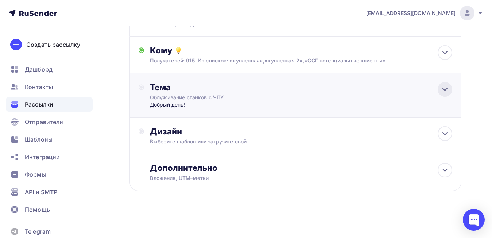
click at [440, 93] on div at bounding box center [445, 89] width 15 height 15
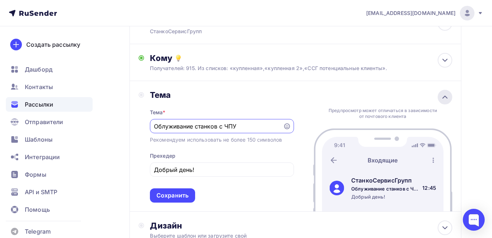
scroll to position [0, 0]
click at [188, 198] on div "Сохранить" at bounding box center [173, 195] width 32 height 8
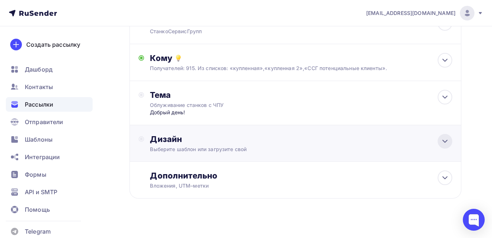
click at [444, 142] on icon at bounding box center [445, 141] width 9 height 9
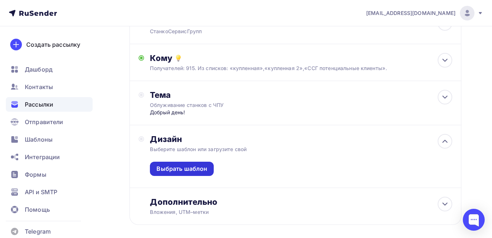
click at [187, 171] on div "Выбрать шаблон" at bounding box center [182, 169] width 51 height 8
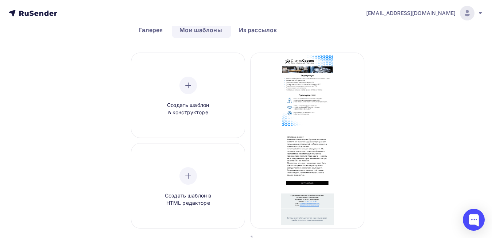
scroll to position [42, 0]
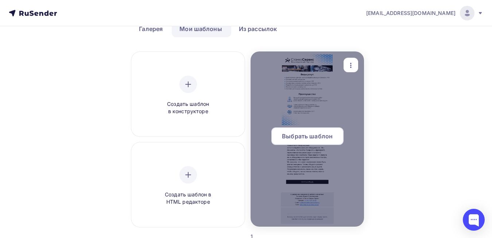
click at [316, 129] on div "Выбрать шаблон" at bounding box center [307, 136] width 72 height 18
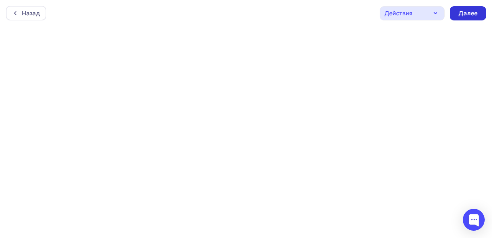
click at [468, 7] on div "Далее" at bounding box center [468, 13] width 36 height 14
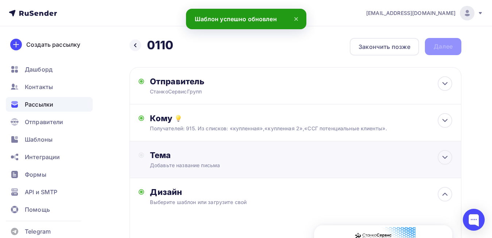
click at [361, 170] on div "Тема Добавьте название письма Тема * Рекомендуем использовать не более 150 симв…" at bounding box center [296, 159] width 332 height 37
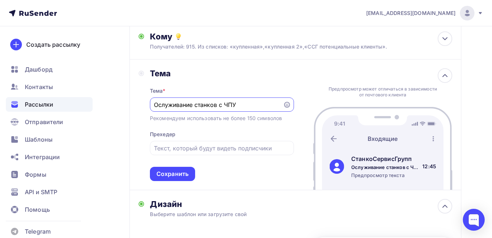
scroll to position [89, 0]
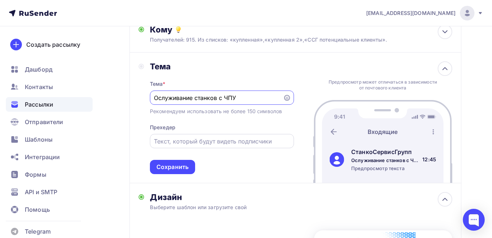
type input "Ослуживание станков с ЧПУ"
click at [199, 140] on input "text" at bounding box center [222, 141] width 136 height 9
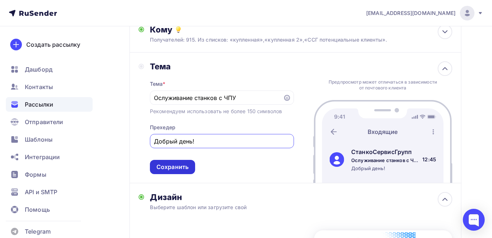
type input "Добрый день!"
click at [173, 168] on div "Сохранить" at bounding box center [173, 167] width 32 height 8
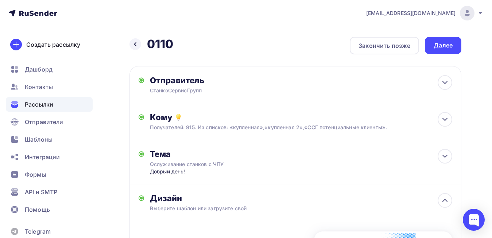
scroll to position [0, 0]
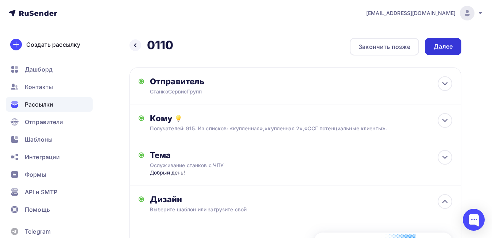
click at [442, 45] on div "Далее" at bounding box center [443, 46] width 19 height 8
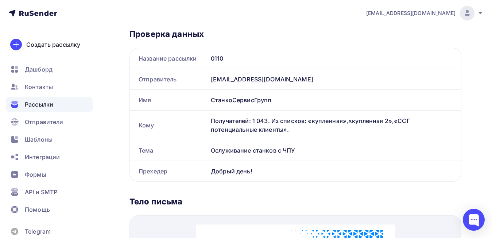
scroll to position [146, 0]
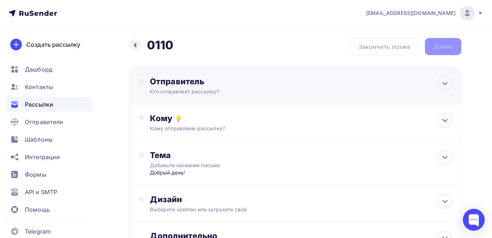
click at [345, 82] on div "Отправитель Кто отправляет рассылку? Email * Выберите отправителя [EMAIL_ADDRES…" at bounding box center [296, 85] width 332 height 37
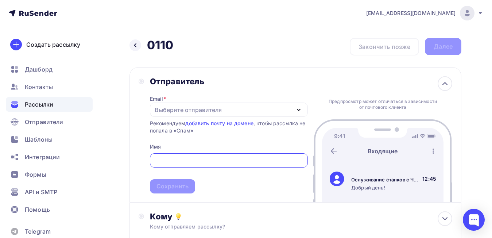
click at [191, 113] on div "Выберите отправителя" at bounding box center [188, 109] width 67 height 9
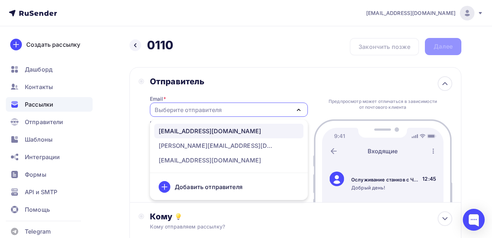
click at [189, 125] on link "[EMAIL_ADDRESS][DOMAIN_NAME]" at bounding box center [228, 131] width 149 height 15
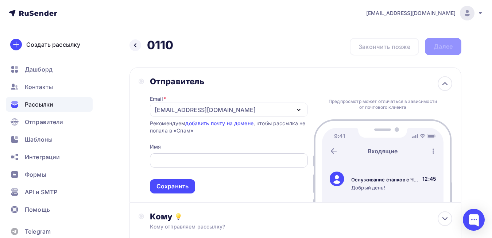
click at [173, 155] on div at bounding box center [229, 160] width 158 height 14
click at [170, 162] on input "text" at bounding box center [229, 160] width 150 height 9
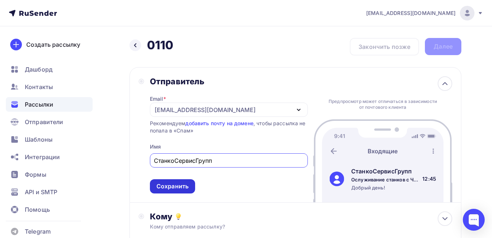
type input "СтанкоСервисГрупп"
click at [175, 184] on div "Сохранить" at bounding box center [173, 186] width 32 height 8
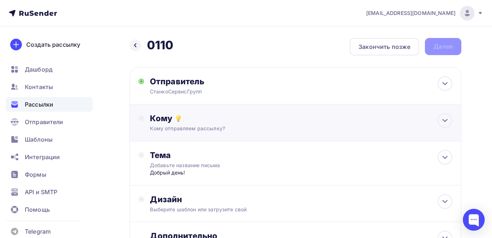
click at [418, 116] on div "Кому" at bounding box center [301, 118] width 302 height 10
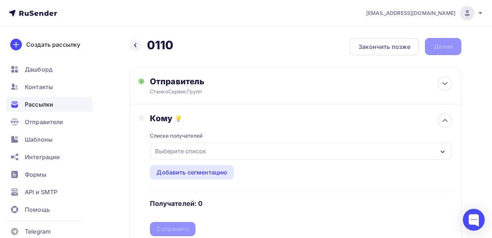
click at [181, 151] on div "Выберите список" at bounding box center [180, 150] width 57 height 13
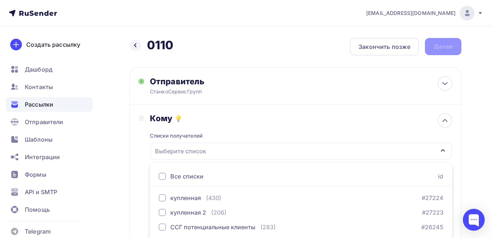
scroll to position [27, 0]
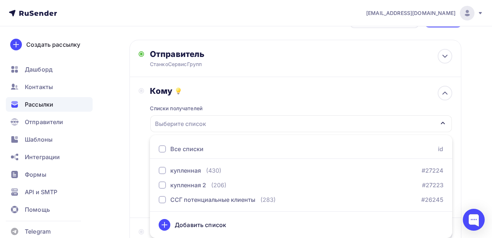
click at [164, 147] on div at bounding box center [162, 148] width 7 height 7
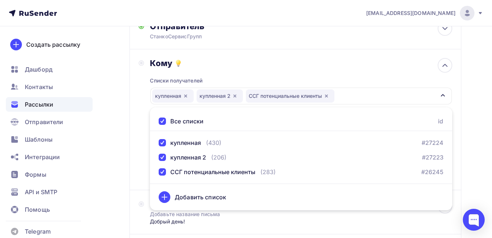
scroll to position [69, 0]
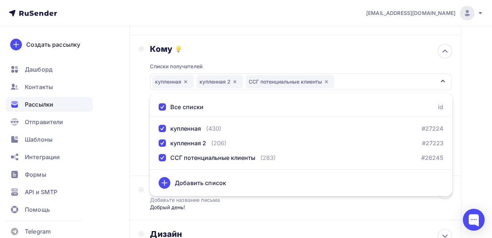
click at [480, 107] on div "Назад 0110 0110 Закончить позже Далее Отправитель СтанкоСервисГрупп Email * [EM…" at bounding box center [246, 148] width 492 height 383
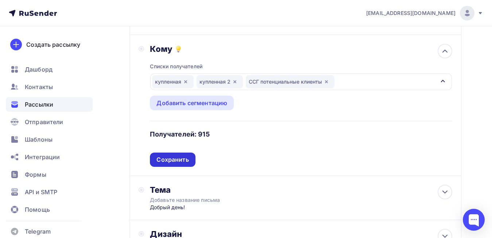
click at [181, 165] on div "Сохранить" at bounding box center [172, 159] width 45 height 14
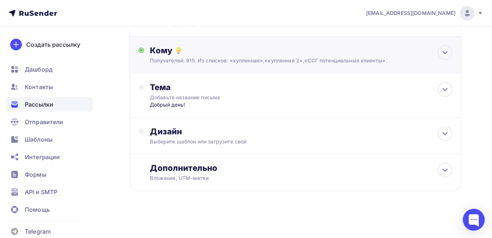
scroll to position [68, 0]
click at [440, 134] on div at bounding box center [445, 133] width 15 height 15
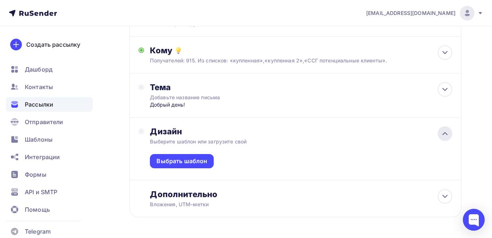
scroll to position [69, 0]
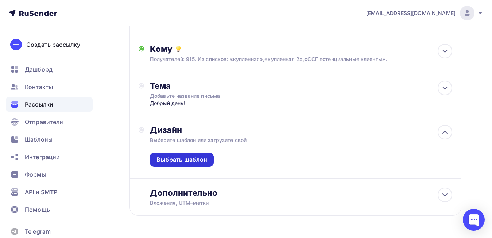
click at [170, 161] on div "Выбрать шаблон" at bounding box center [182, 159] width 51 height 8
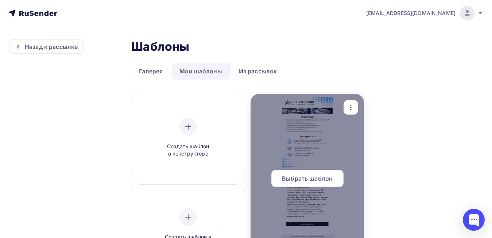
click at [302, 176] on span "Выбрать шаблон" at bounding box center [307, 178] width 51 height 9
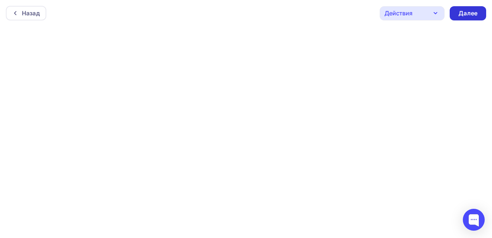
click at [461, 12] on div "Далее" at bounding box center [468, 13] width 19 height 8
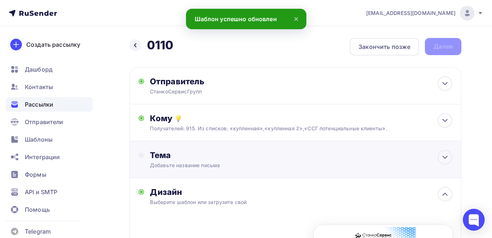
click at [348, 148] on div "Тема Добавьте название письма Тема * Рекомендуем использовать не более 150 симв…" at bounding box center [296, 159] width 332 height 37
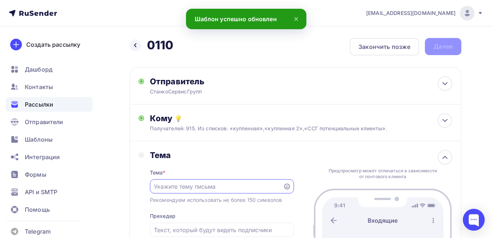
click at [220, 182] on input "text" at bounding box center [216, 186] width 125 height 9
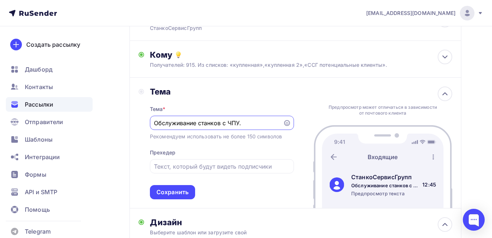
scroll to position [73, 0]
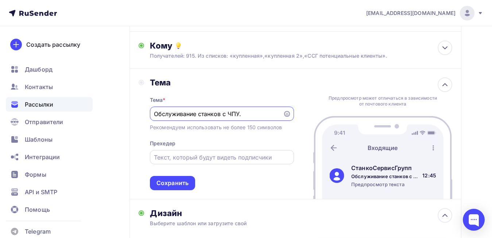
type input "Обслуживание станков с ЧПУ."
click at [197, 159] on input "text" at bounding box center [222, 157] width 136 height 9
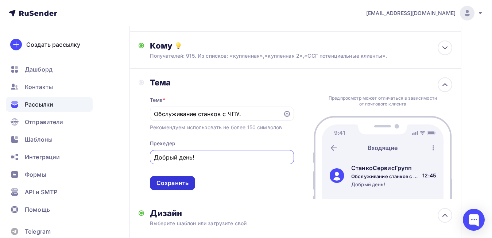
type input "Добрый день!"
click at [182, 178] on div "Сохранить" at bounding box center [172, 183] width 45 height 14
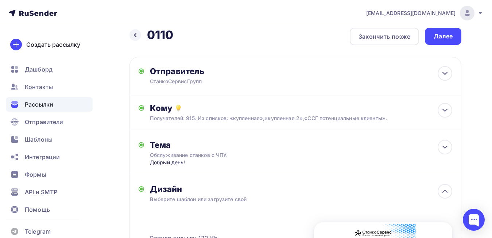
scroll to position [9, 0]
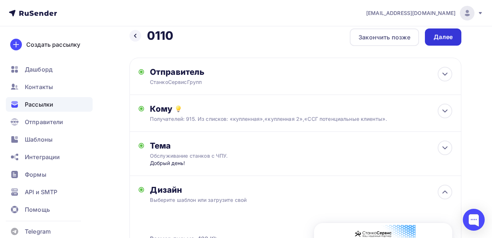
click at [445, 35] on div "Далее" at bounding box center [443, 37] width 19 height 8
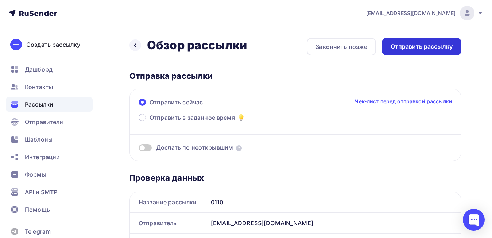
click at [427, 40] on div "Отправить рассылку" at bounding box center [422, 46] width 80 height 17
